Goal: Task Accomplishment & Management: Use online tool/utility

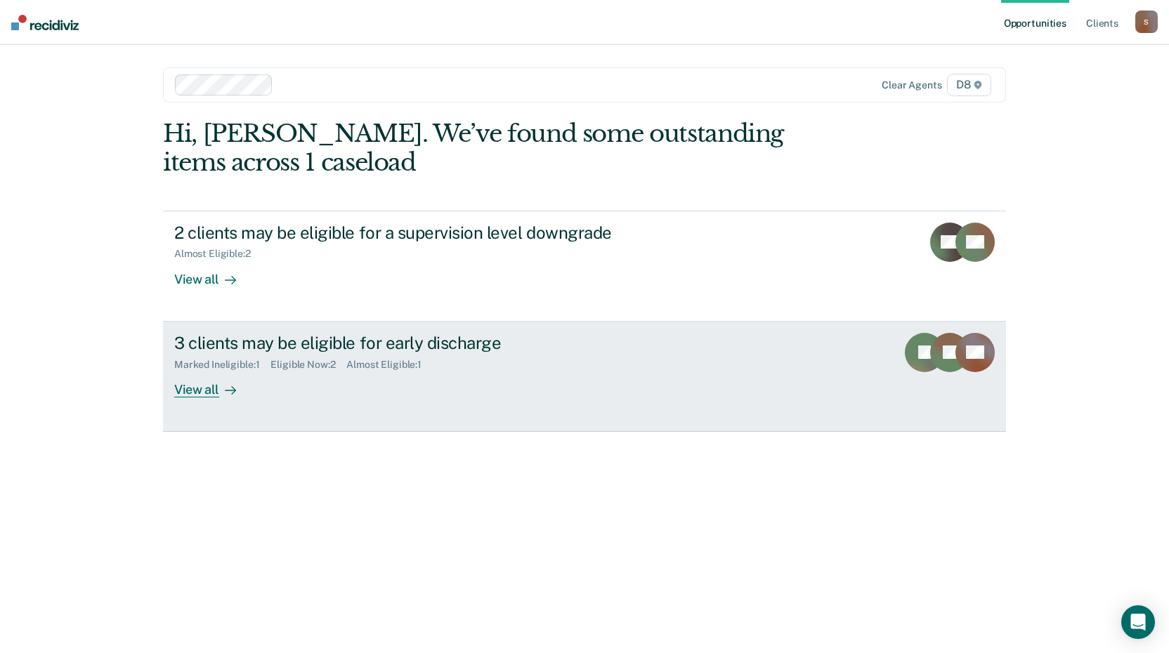
click at [351, 342] on div "3 clients may be eligible for early discharge" at bounding box center [420, 343] width 493 height 20
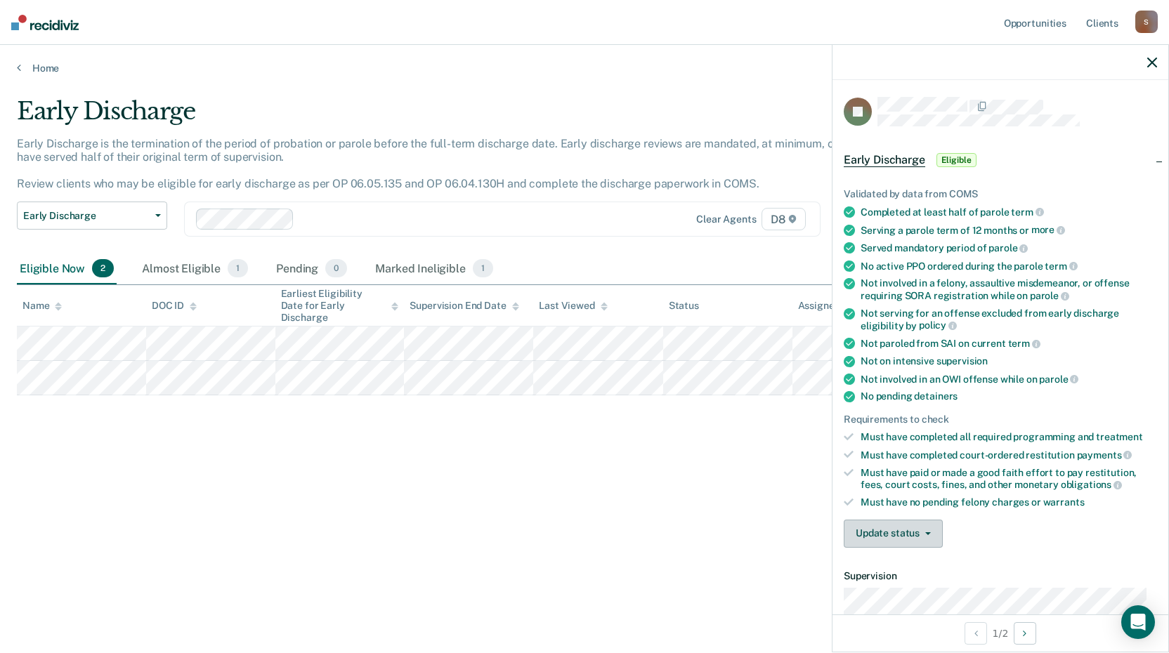
click at [882, 525] on button "Update status" at bounding box center [892, 534] width 99 height 28
click at [893, 588] on button "Mark Ineligible" at bounding box center [911, 590] width 136 height 22
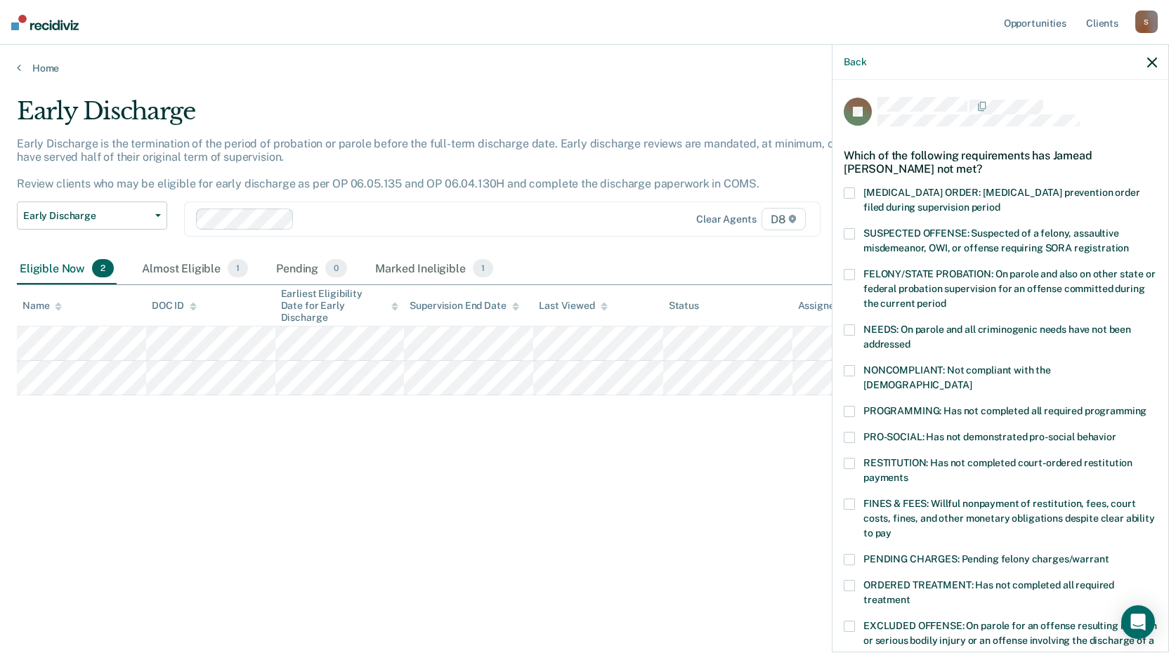
click at [853, 458] on span at bounding box center [848, 463] width 11 height 11
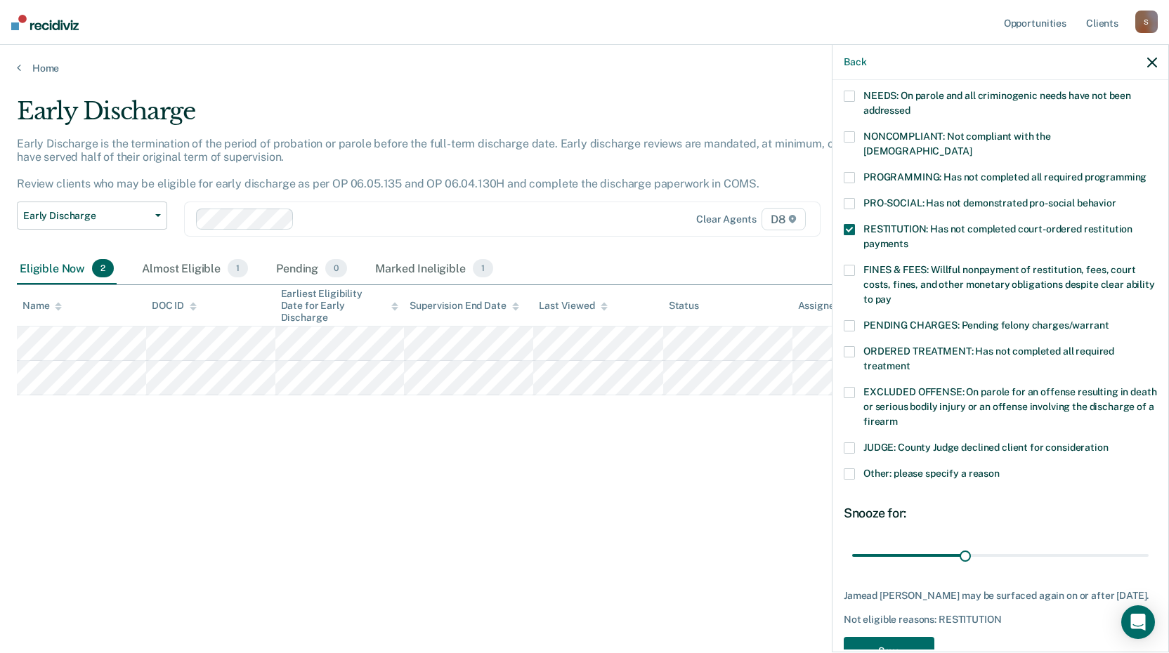
scroll to position [258, 0]
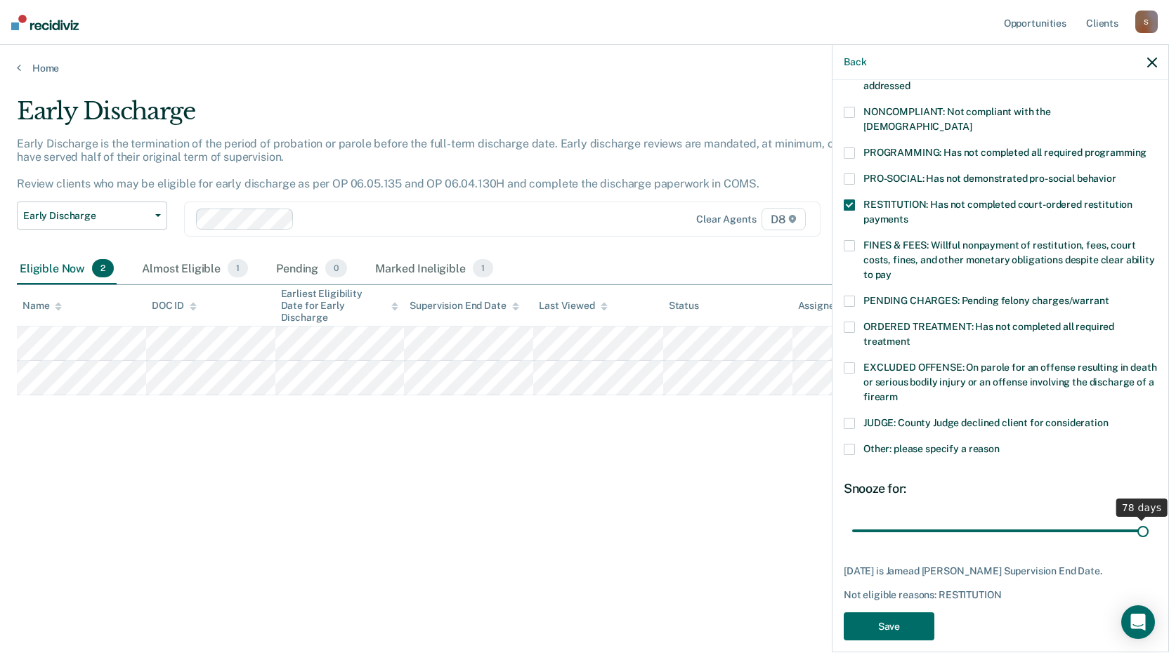
drag, startPoint x: 959, startPoint y: 514, endPoint x: 1181, endPoint y: 534, distance: 223.5
type input "78"
click at [1148, 534] on input "range" at bounding box center [1000, 530] width 296 height 25
click at [871, 612] on button "Save" at bounding box center [888, 626] width 91 height 29
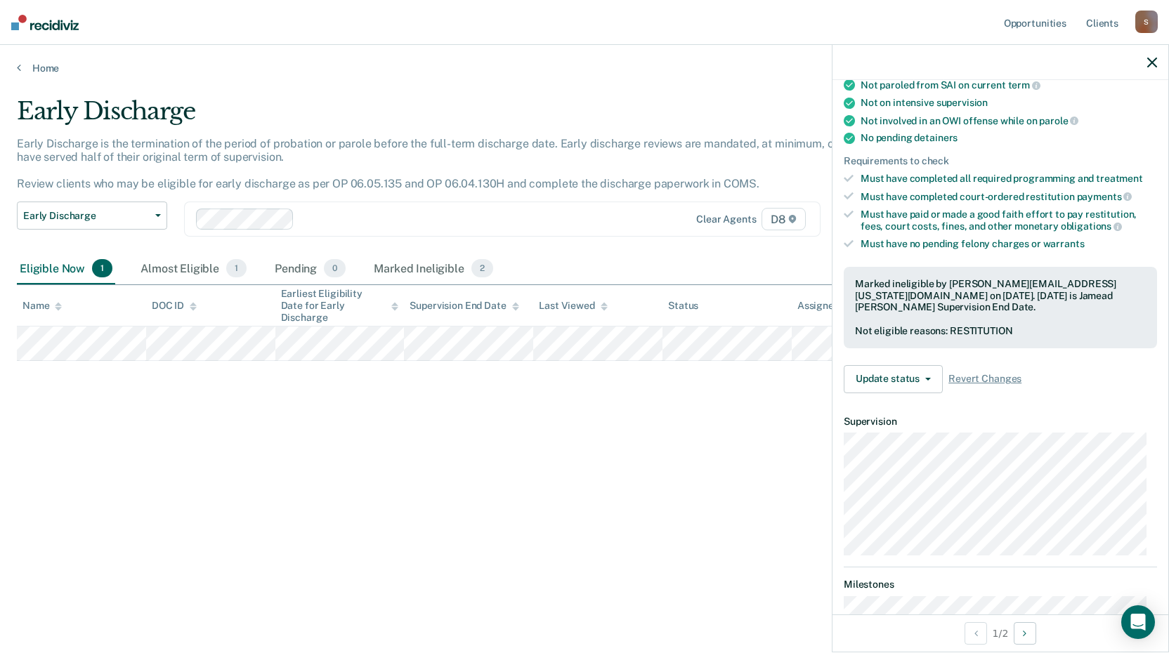
scroll to position [256, 0]
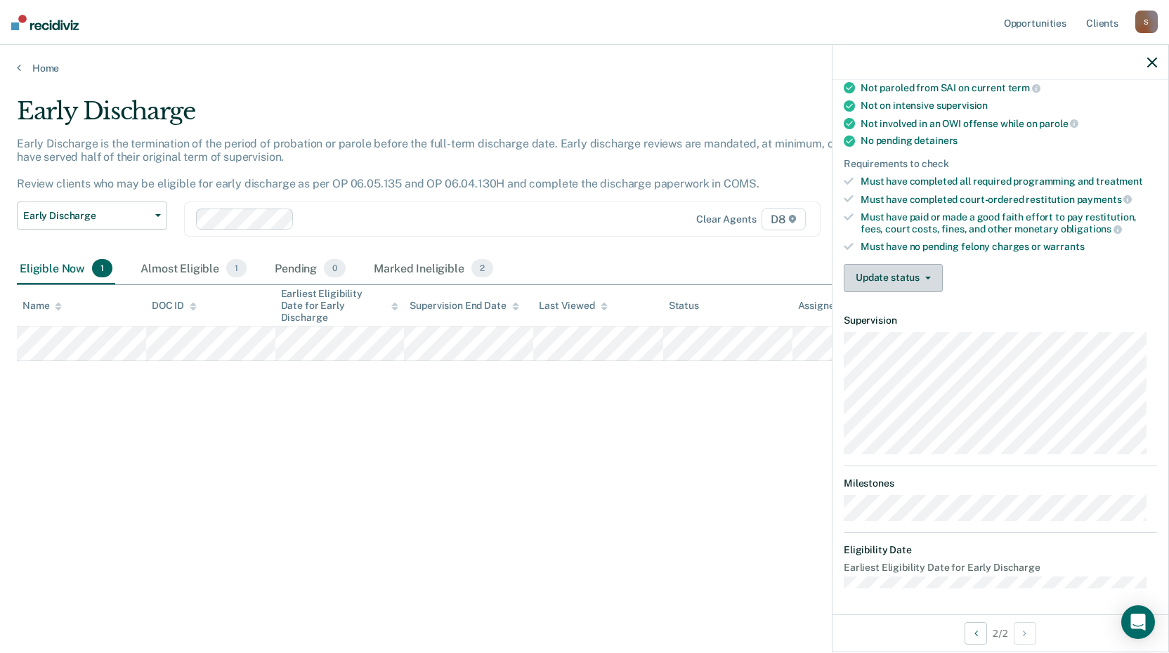
click at [874, 273] on button "Update status" at bounding box center [892, 278] width 99 height 28
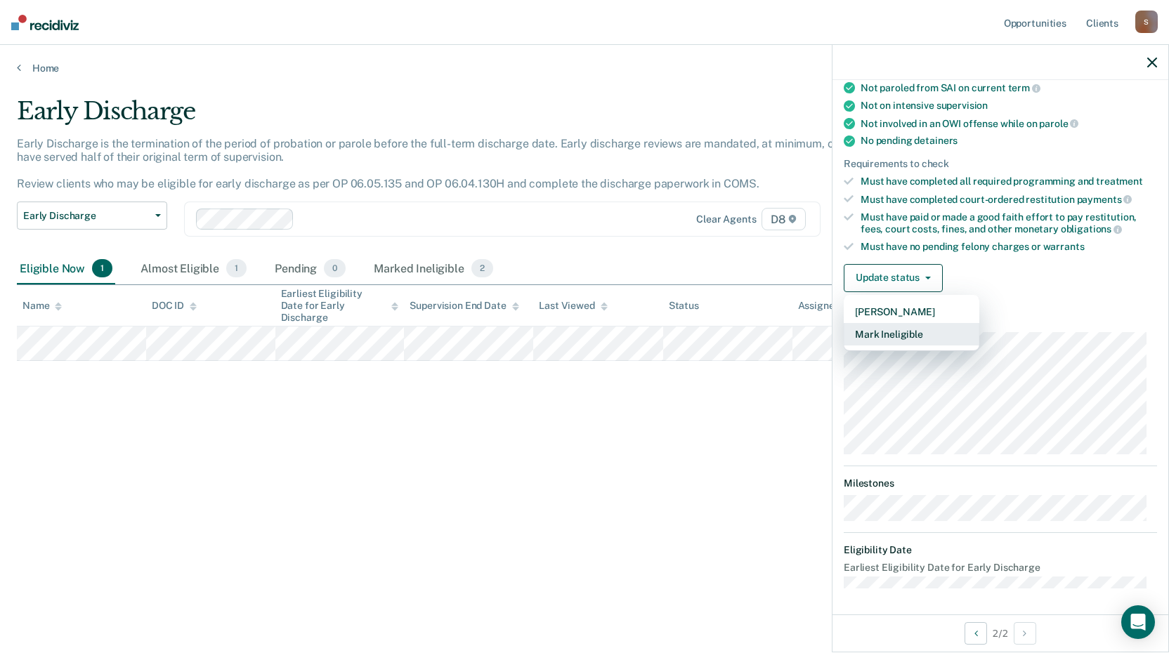
click at [892, 327] on button "Mark Ineligible" at bounding box center [911, 334] width 136 height 22
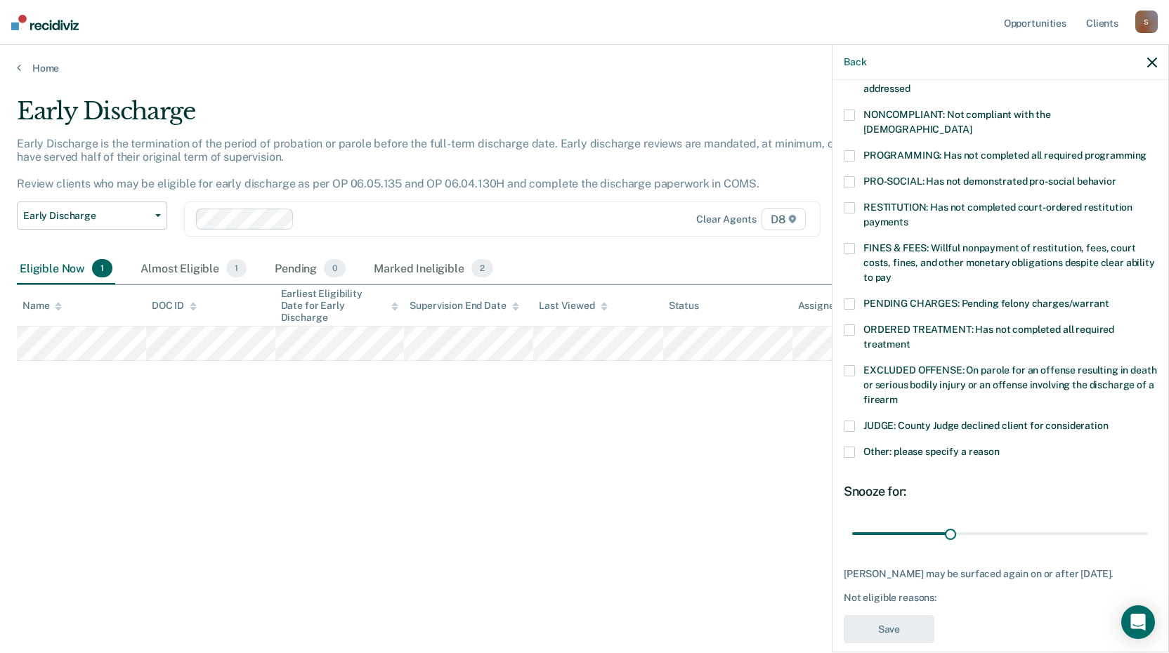
click at [851, 176] on span at bounding box center [848, 181] width 11 height 11
click at [848, 447] on span at bounding box center [848, 452] width 11 height 11
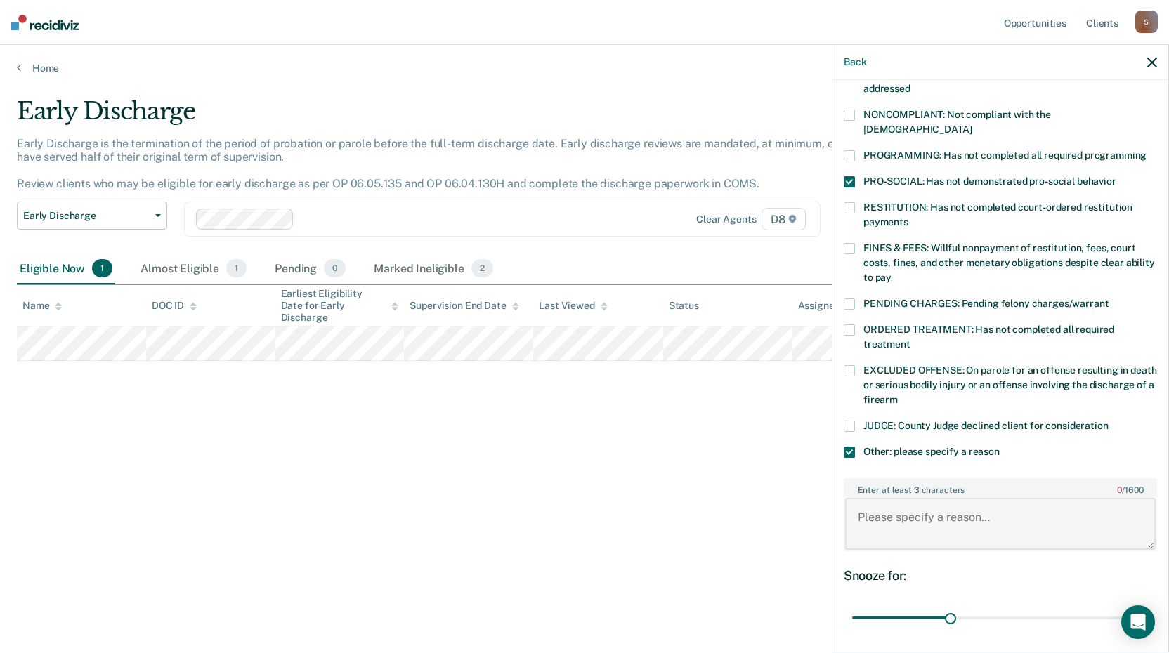
click at [869, 498] on textarea "Enter at least 3 characters 0 / 1600" at bounding box center [1000, 524] width 310 height 52
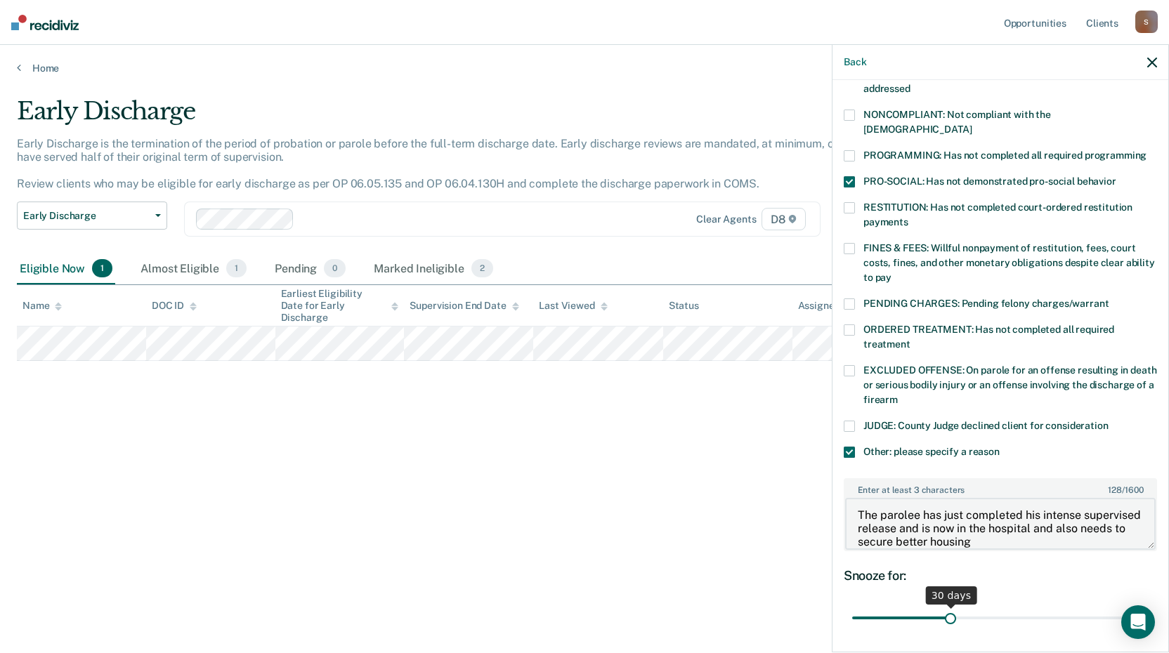
type textarea "The parolee has just completed his intense supervised release and is now in the…"
drag, startPoint x: 944, startPoint y: 603, endPoint x: 1183, endPoint y: 602, distance: 238.8
type input "90"
click at [1148, 606] on input "range" at bounding box center [1000, 618] width 296 height 25
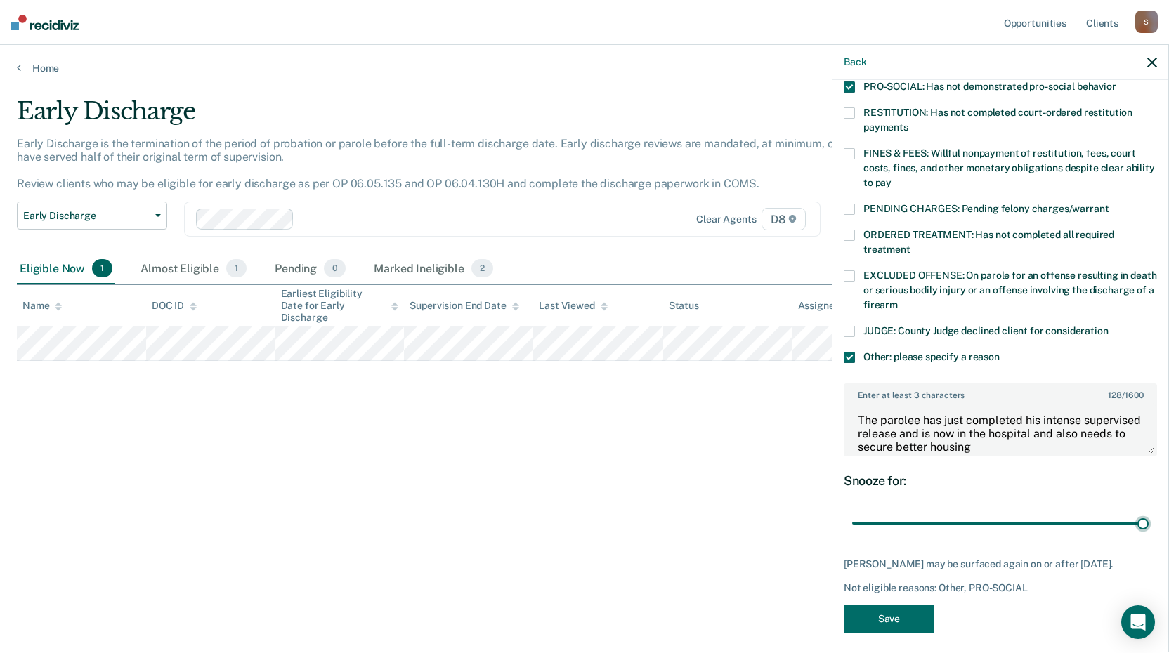
scroll to position [355, 0]
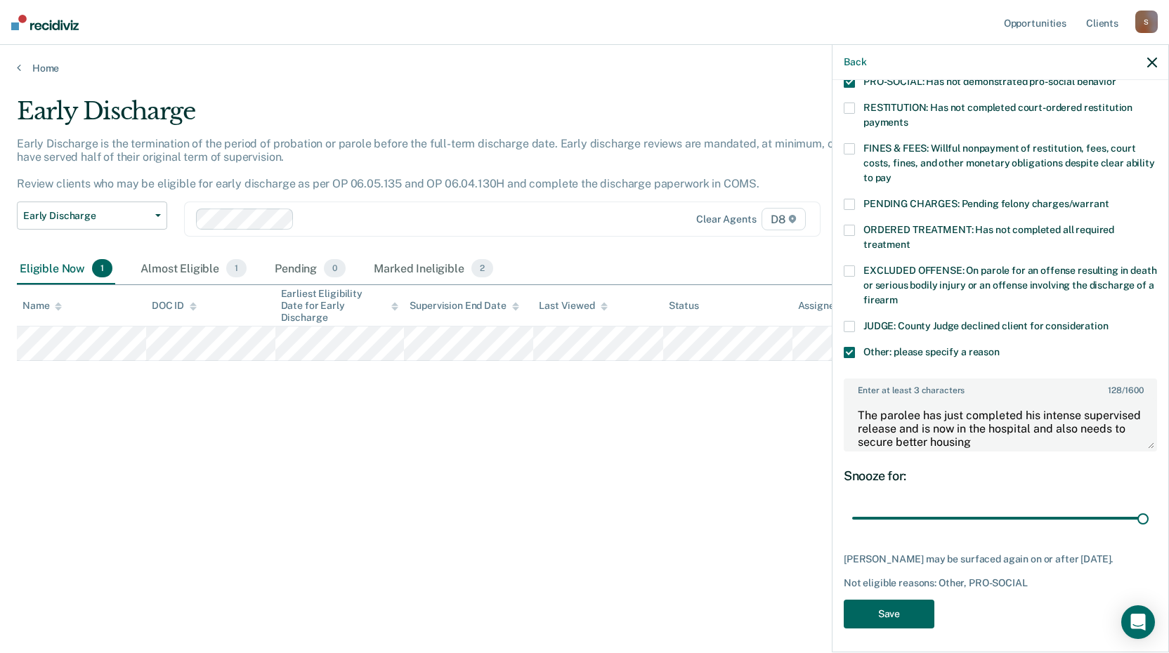
click at [901, 605] on button "Save" at bounding box center [888, 614] width 91 height 29
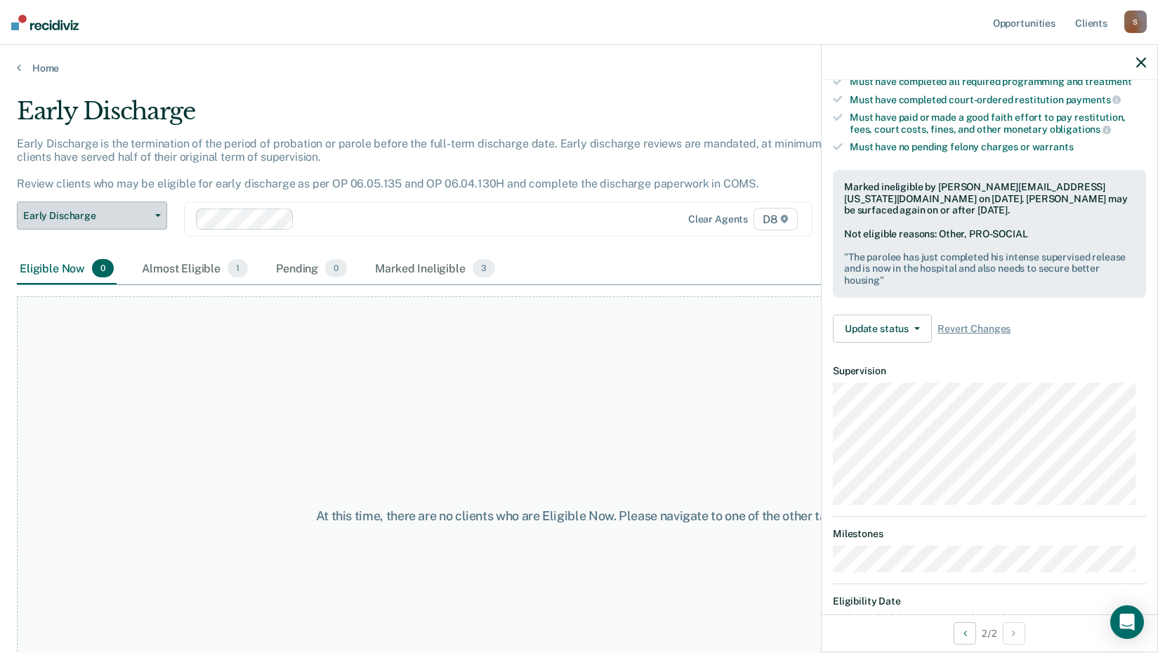
click at [154, 216] on span "button" at bounding box center [155, 215] width 11 height 3
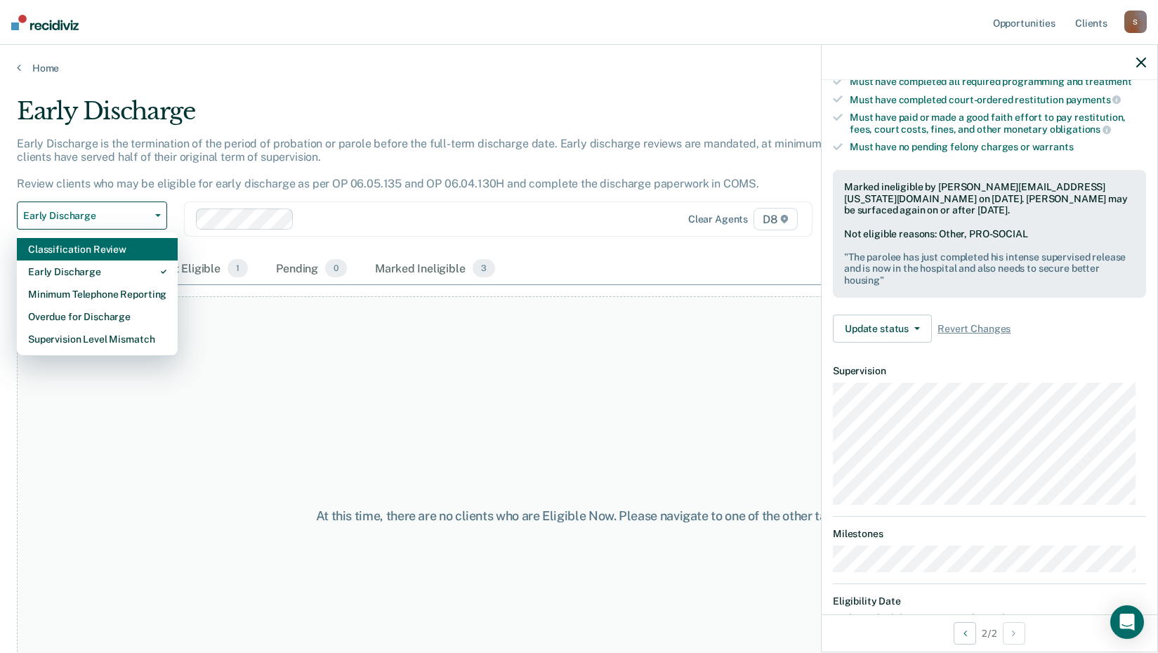
click at [145, 247] on div "Classification Review" at bounding box center [97, 249] width 138 height 22
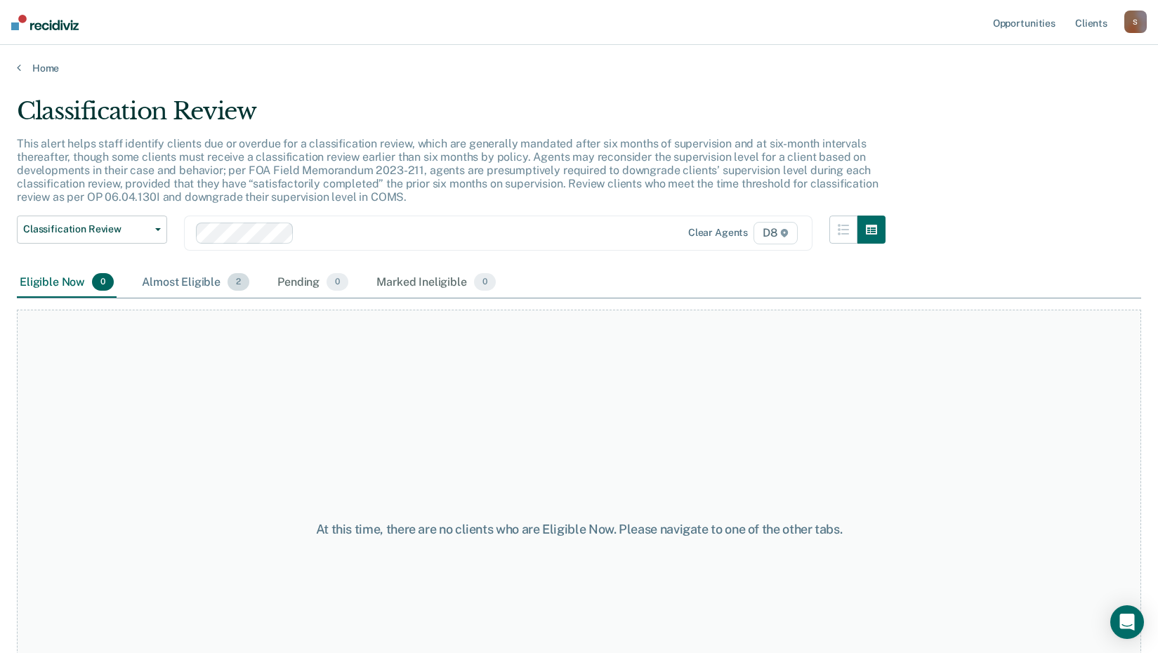
click at [175, 282] on div "Almost Eligible 2" at bounding box center [195, 283] width 113 height 31
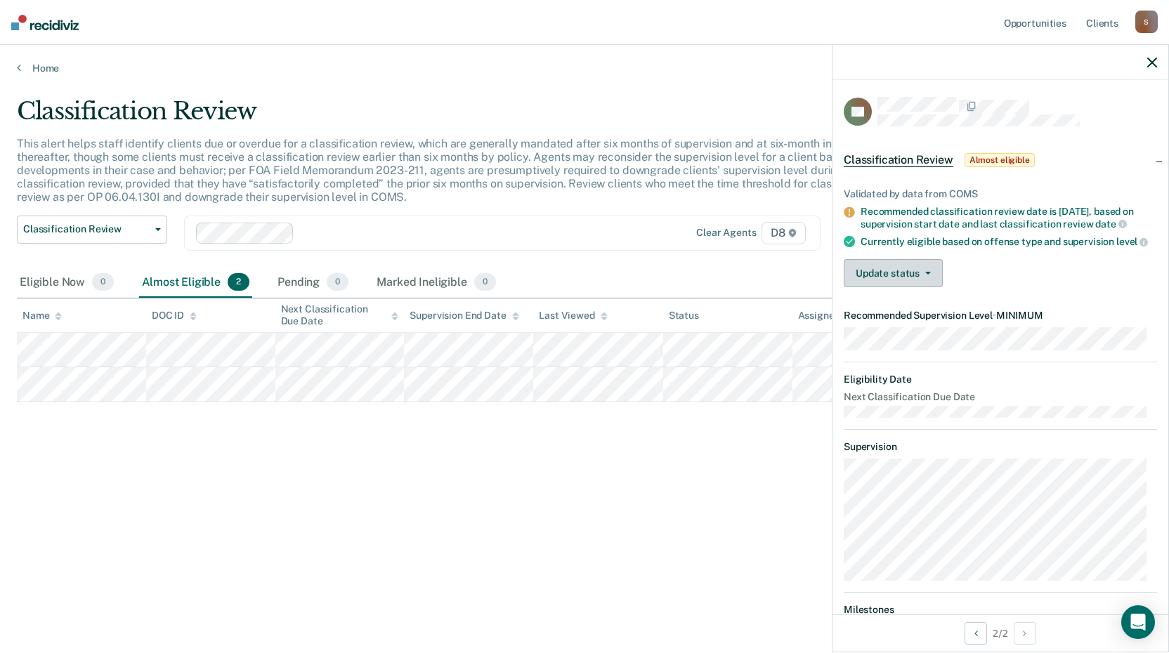
click at [852, 287] on button "Update status" at bounding box center [892, 273] width 99 height 28
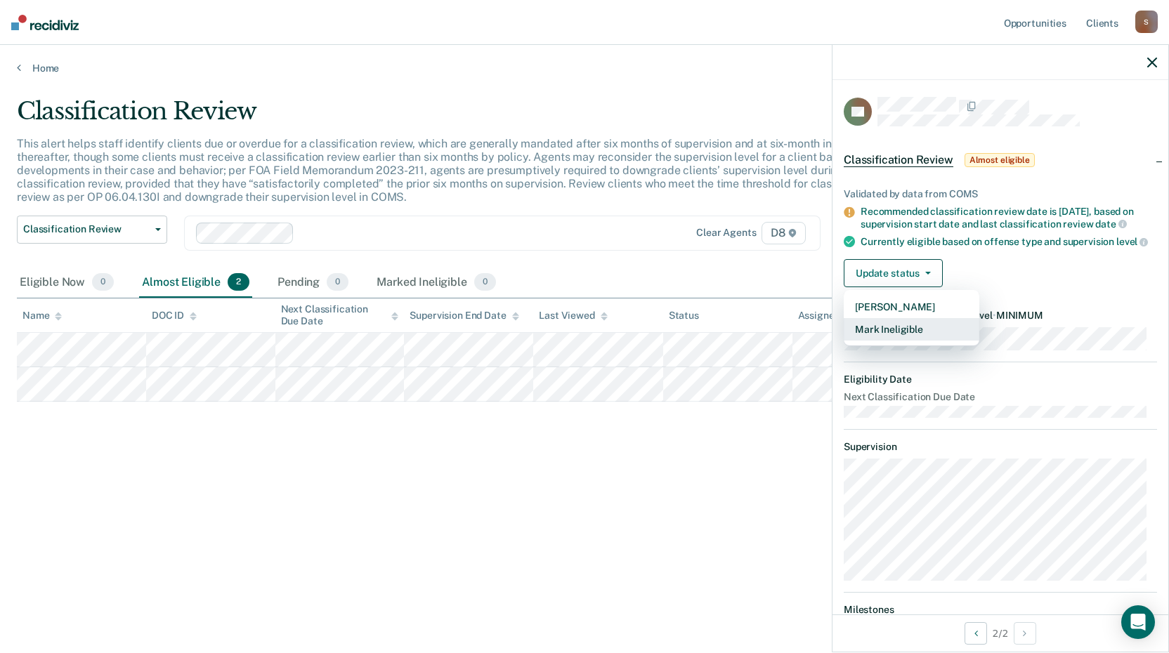
click at [869, 336] on button "Mark Ineligible" at bounding box center [911, 329] width 136 height 22
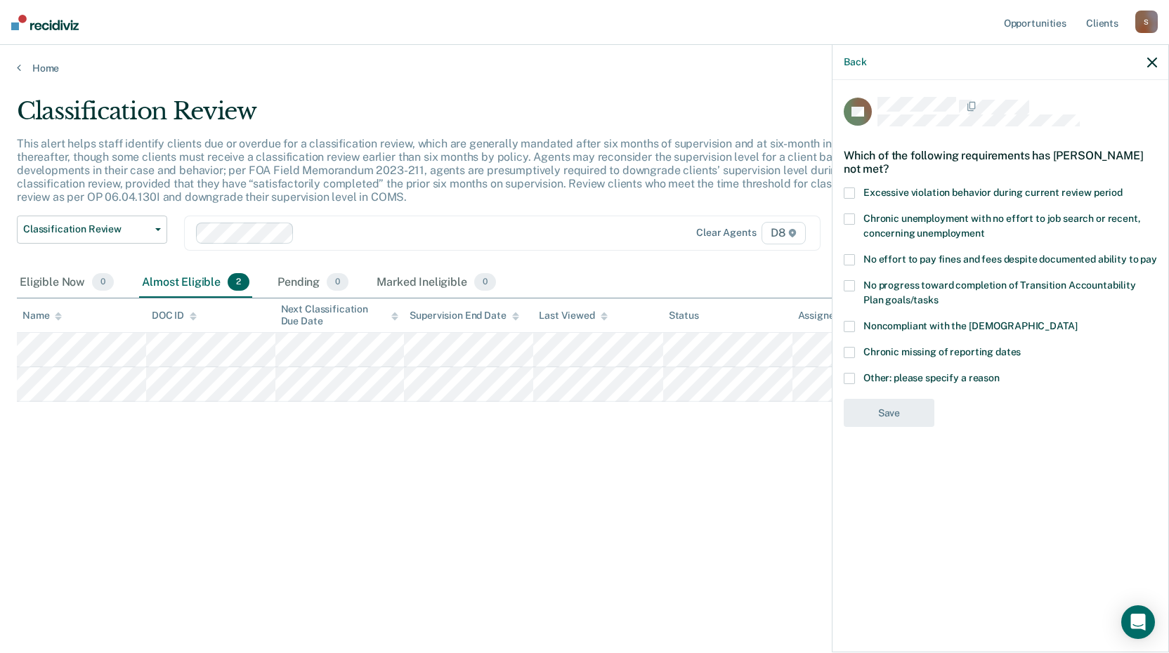
click at [850, 379] on span at bounding box center [848, 378] width 11 height 11
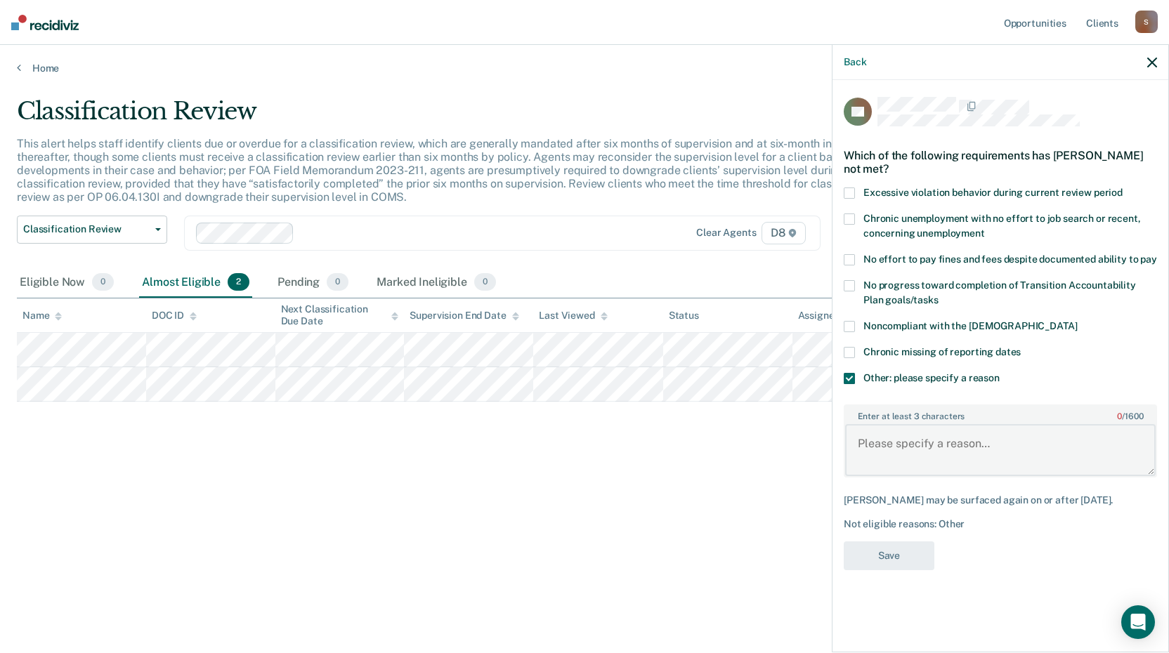
click at [871, 436] on textarea "Enter at least 3 characters 0 / 1600" at bounding box center [1000, 450] width 310 height 52
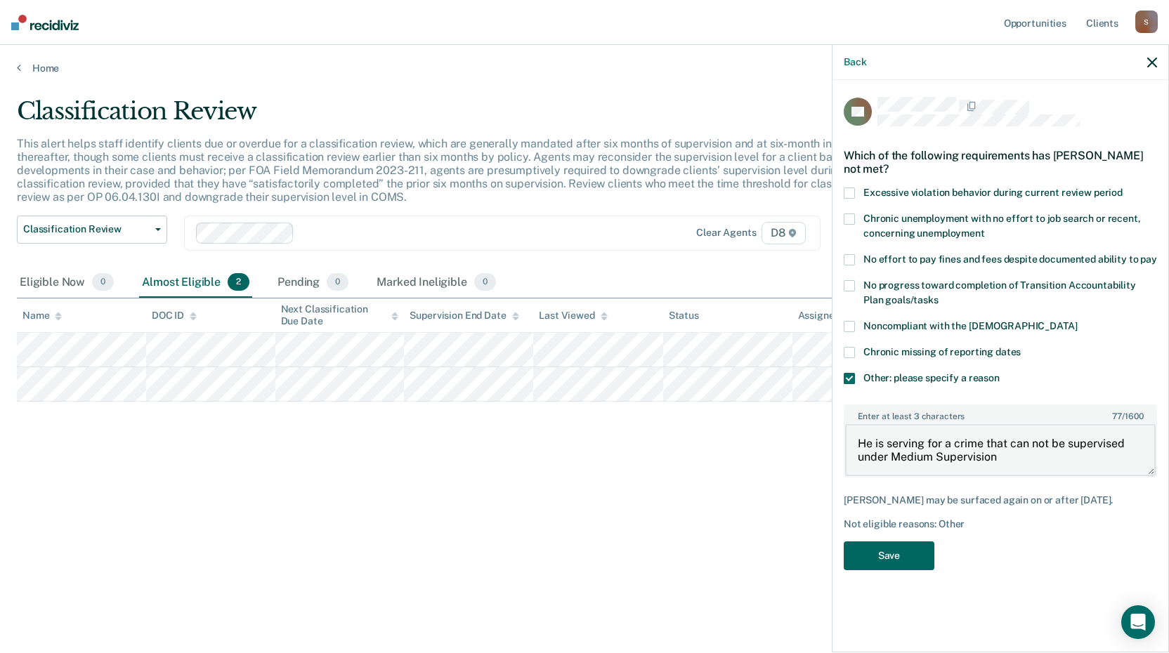
type textarea "He is serving for a crime that can not be supervised under Medium Supervision"
click at [894, 550] on button "Save" at bounding box center [888, 555] width 91 height 29
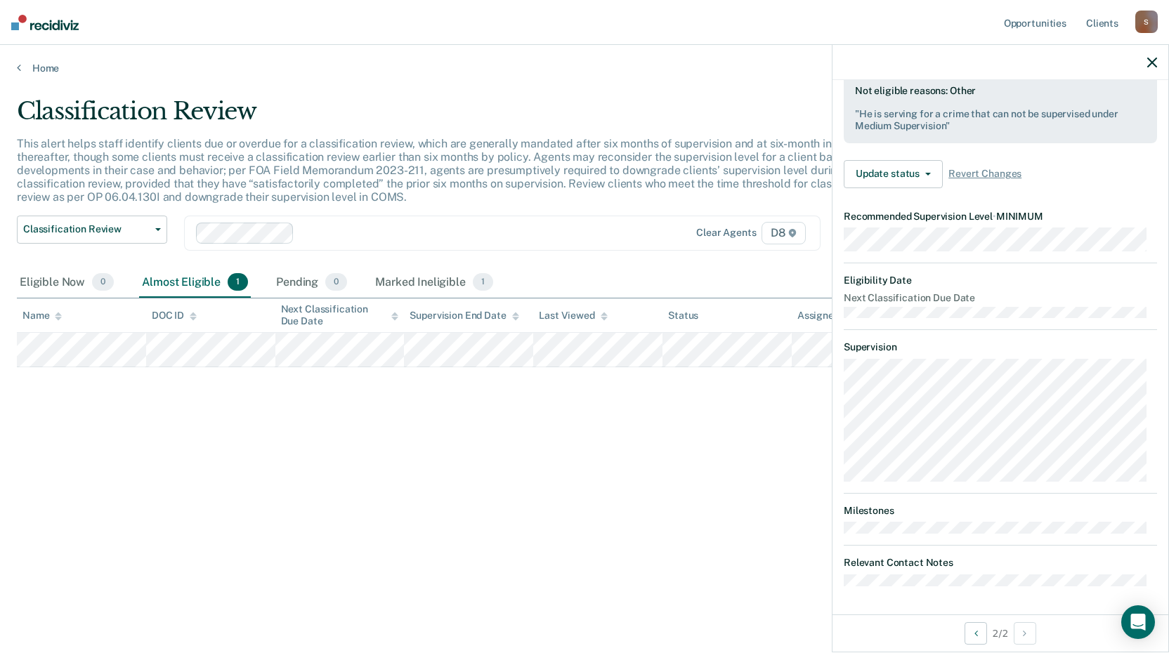
scroll to position [121, 0]
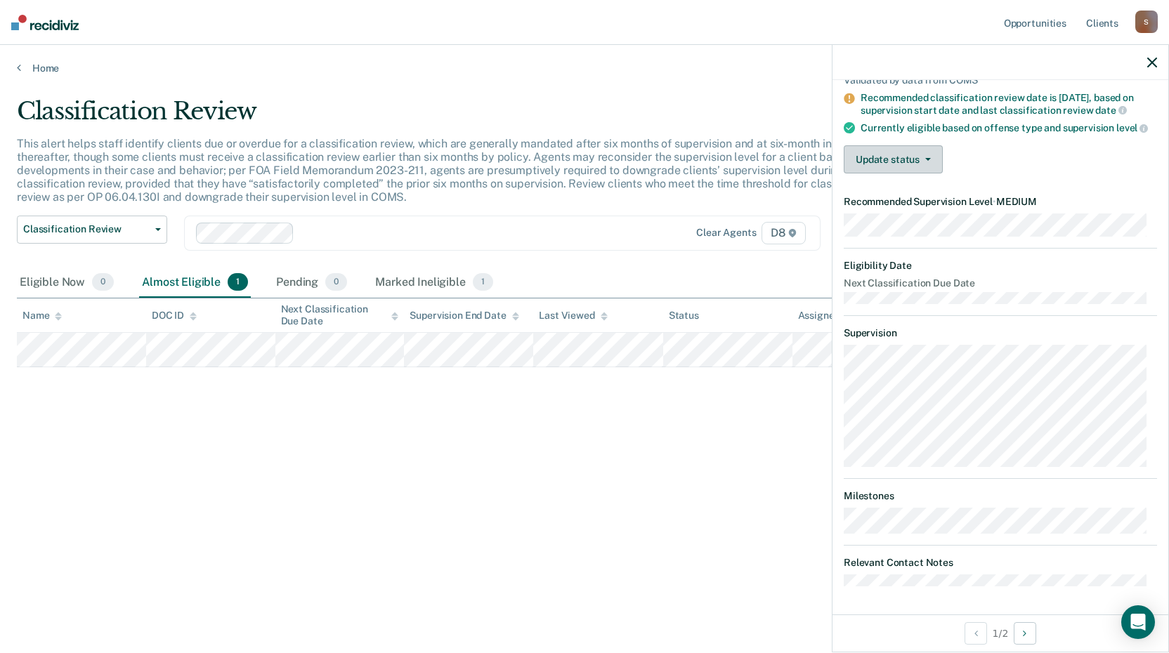
click at [891, 171] on button "Update status" at bounding box center [892, 159] width 99 height 28
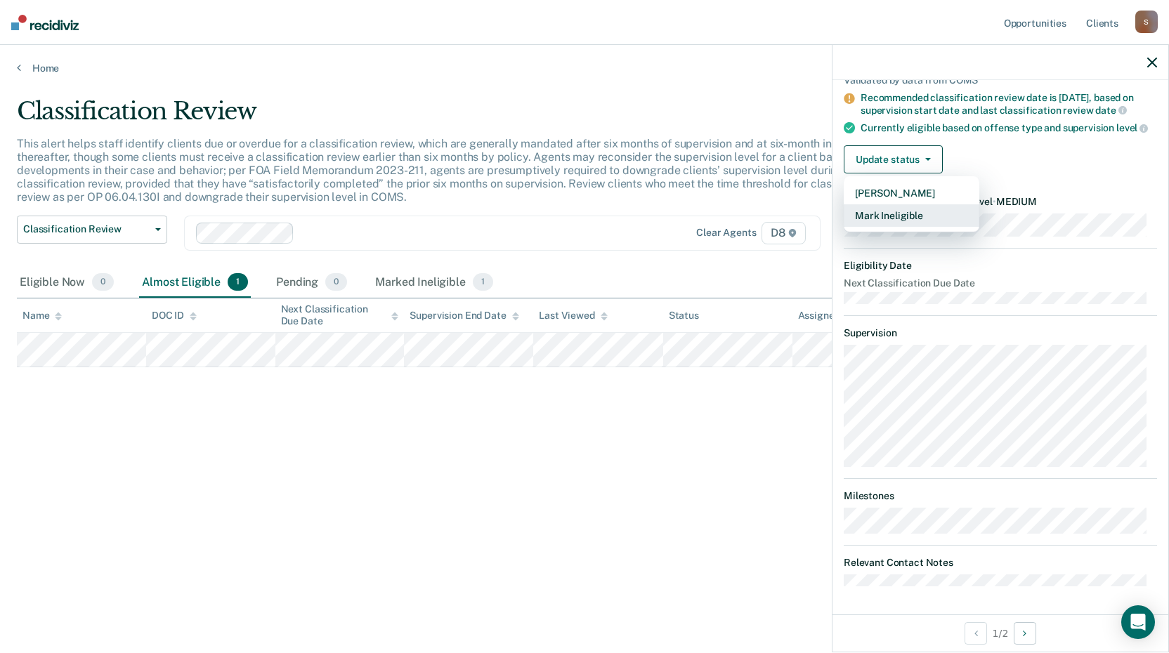
click at [890, 227] on button "Mark Ineligible" at bounding box center [911, 215] width 136 height 22
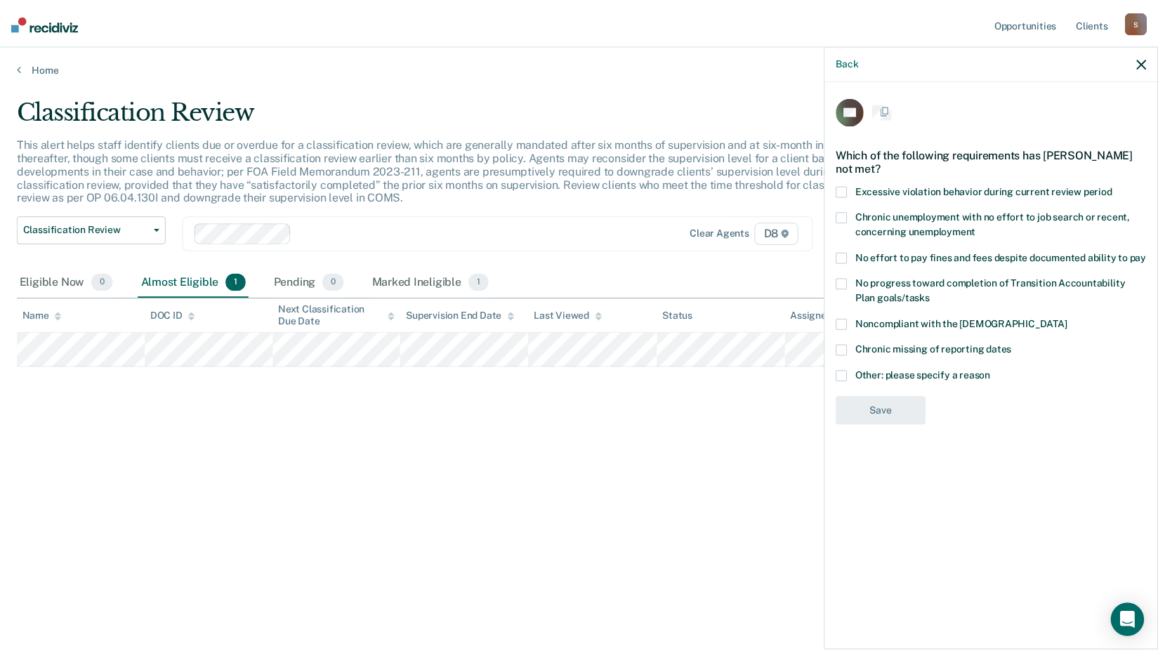
scroll to position [0, 0]
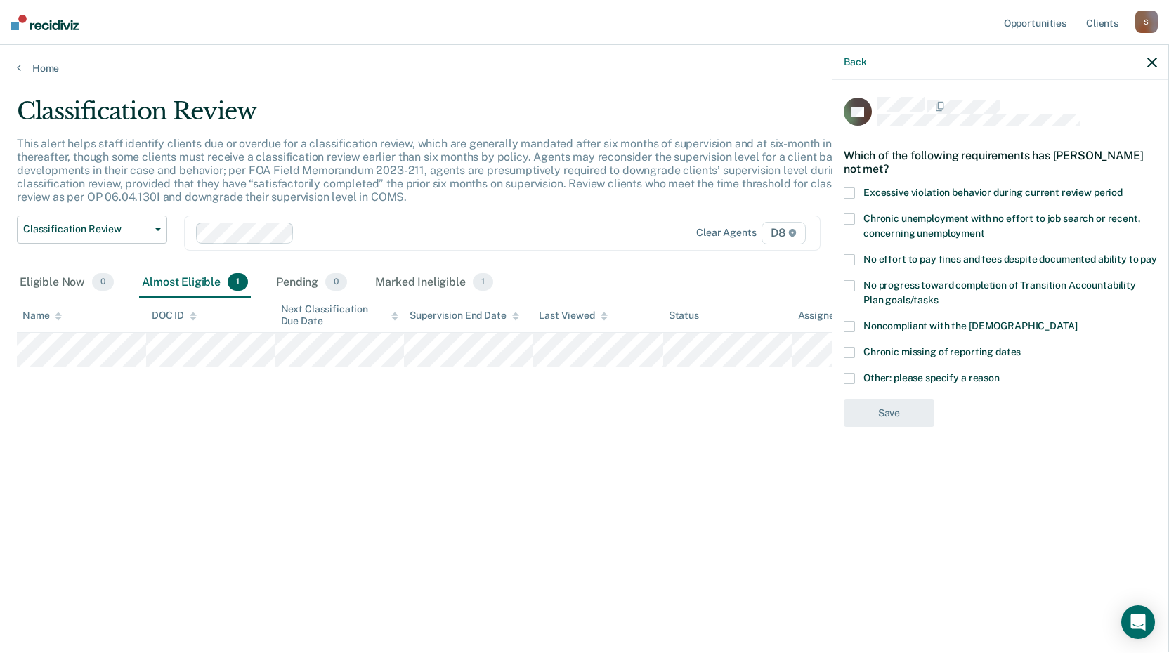
click at [849, 254] on span at bounding box center [848, 259] width 11 height 11
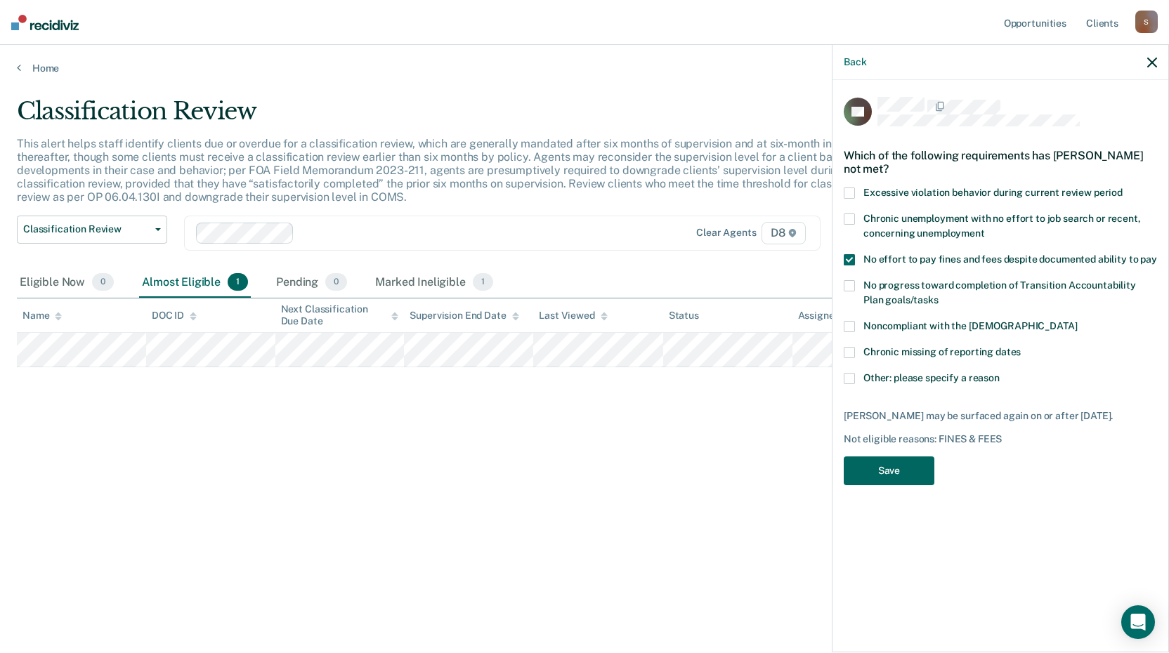
click at [894, 456] on button "Save" at bounding box center [888, 470] width 91 height 29
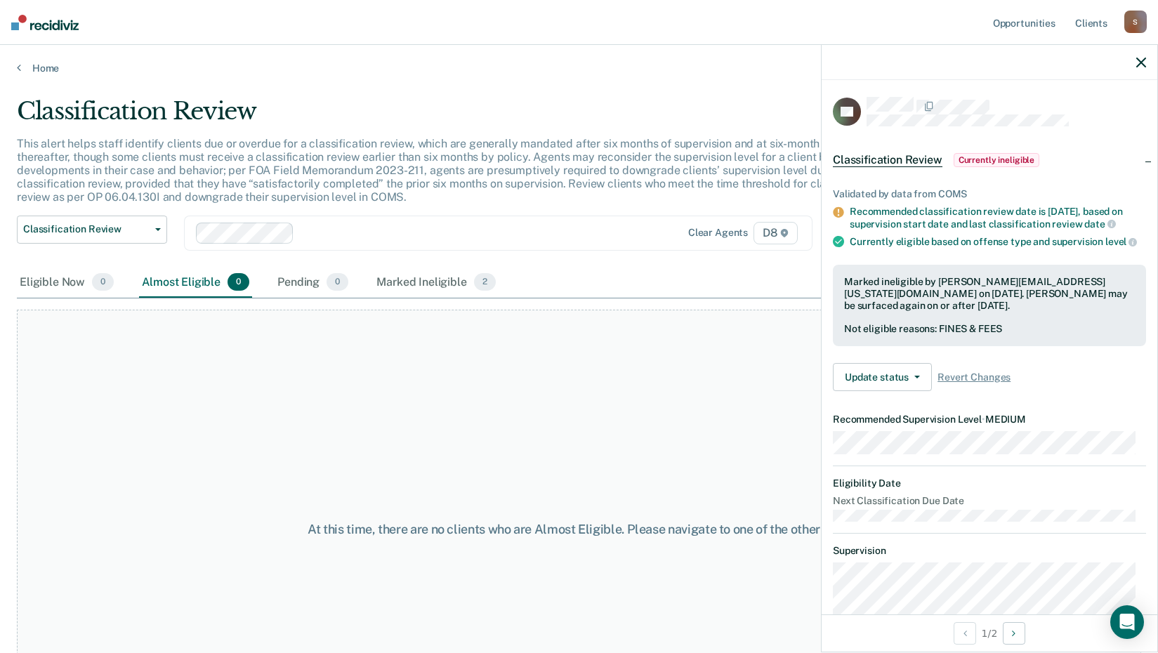
click at [1144, 58] on icon "button" at bounding box center [1141, 63] width 10 height 10
